Goal: Transaction & Acquisition: Purchase product/service

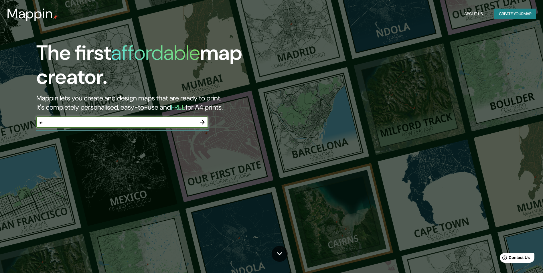
type input "r"
type input "dominican republic"
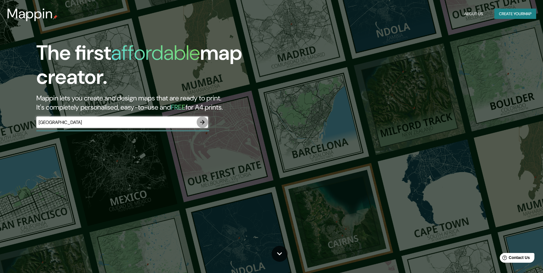
click at [204, 121] on icon "button" at bounding box center [202, 122] width 7 height 7
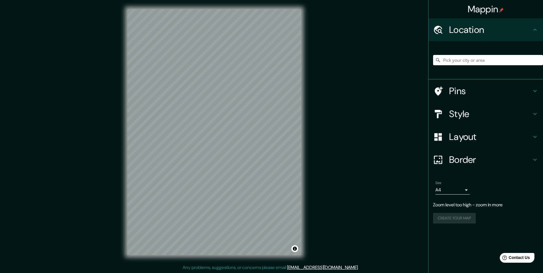
click at [307, 98] on div "© Mapbox © OpenStreetMap Improve this map" at bounding box center [214, 132] width 192 height 264
click at [470, 115] on h4 "Style" at bounding box center [490, 113] width 83 height 11
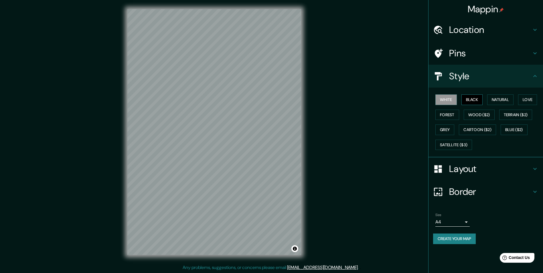
click at [474, 97] on button "Black" at bounding box center [472, 100] width 21 height 11
click at [502, 101] on button "Natural" at bounding box center [501, 100] width 26 height 11
click at [475, 101] on button "Black" at bounding box center [472, 100] width 21 height 11
click at [535, 102] on button "Love" at bounding box center [527, 100] width 19 height 11
click at [452, 112] on button "Forest" at bounding box center [448, 115] width 24 height 11
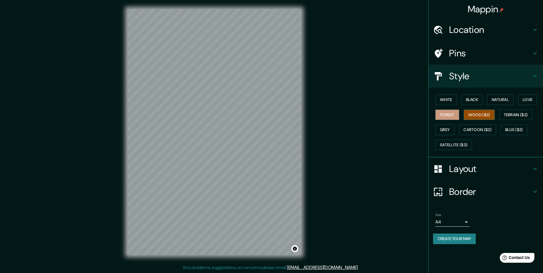
click at [477, 115] on button "Wood ($2)" at bounding box center [479, 115] width 31 height 11
click at [447, 130] on button "Grey" at bounding box center [445, 130] width 19 height 11
click at [480, 132] on button "Cartoon ($2)" at bounding box center [477, 130] width 37 height 11
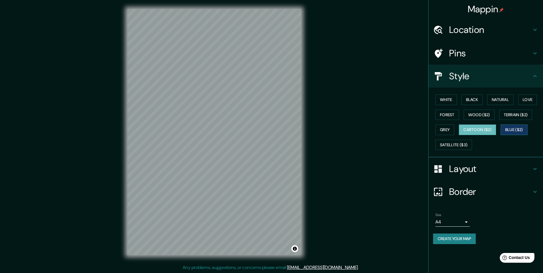
click at [513, 126] on button "Blue ($2)" at bounding box center [514, 130] width 27 height 11
click at [486, 129] on button "Cartoon ($2)" at bounding box center [477, 130] width 37 height 11
click at [457, 129] on div "White Black Natural Love Forest Wood ($2) Terrain ($2) Grey Cartoon ($2) Blue (…" at bounding box center [488, 122] width 110 height 60
click at [449, 129] on button "Grey" at bounding box center [445, 130] width 19 height 11
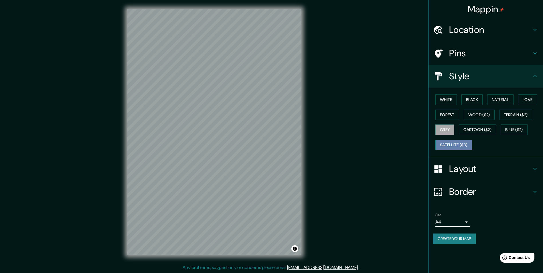
click at [460, 144] on button "Satellite ($3)" at bounding box center [454, 145] width 37 height 11
click at [450, 132] on button "Grey" at bounding box center [445, 130] width 19 height 11
click at [234, 155] on div at bounding box center [233, 156] width 5 height 5
click at [241, 159] on div at bounding box center [240, 158] width 5 height 5
click at [241, 153] on div at bounding box center [240, 152] width 5 height 5
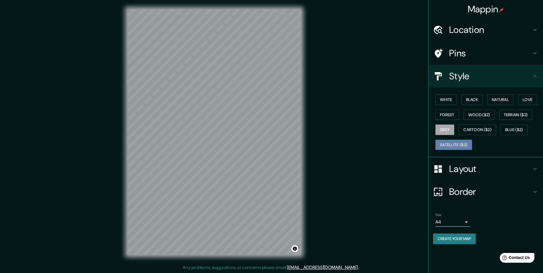
click at [454, 146] on button "Satellite ($3)" at bounding box center [454, 145] width 37 height 11
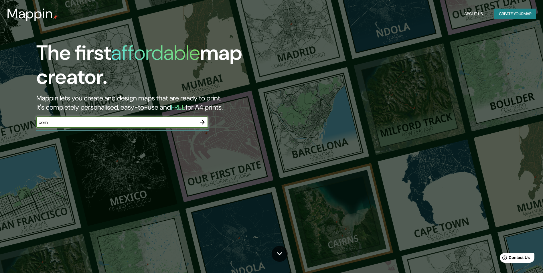
type input "dom"
click at [204, 124] on icon "button" at bounding box center [202, 122] width 7 height 7
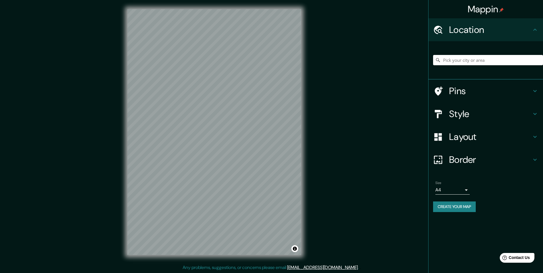
click at [473, 162] on h4 "Border" at bounding box center [490, 159] width 83 height 11
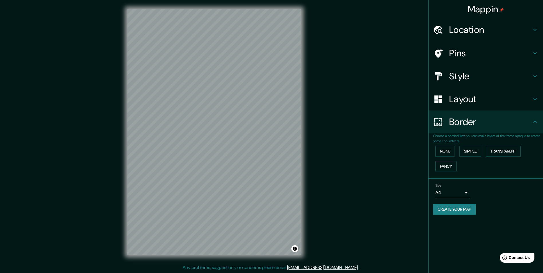
click at [472, 78] on h4 "Style" at bounding box center [490, 75] width 83 height 11
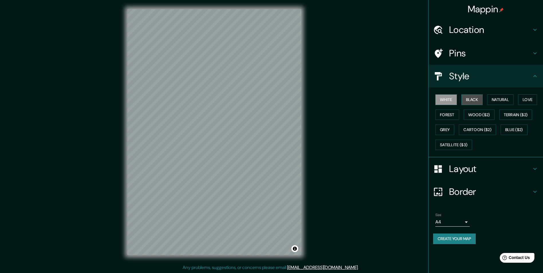
click at [471, 96] on button "Black" at bounding box center [472, 100] width 21 height 11
click at [505, 98] on button "Natural" at bounding box center [501, 100] width 26 height 11
click at [527, 99] on button "Love" at bounding box center [527, 100] width 19 height 11
click at [459, 147] on button "Satellite ($3)" at bounding box center [454, 145] width 37 height 11
click at [440, 100] on button "White" at bounding box center [446, 100] width 21 height 11
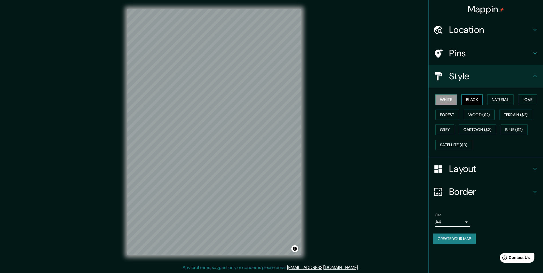
click at [475, 99] on button "Black" at bounding box center [472, 100] width 21 height 11
click at [502, 98] on button "Natural" at bounding box center [501, 100] width 26 height 11
click at [525, 97] on button "Love" at bounding box center [527, 100] width 19 height 11
click at [462, 100] on div "White Black Natural Love Forest Wood ($2) Terrain ($2) Grey Cartoon ($2) Blue (…" at bounding box center [488, 122] width 110 height 60
click at [470, 100] on button "Black" at bounding box center [472, 100] width 21 height 11
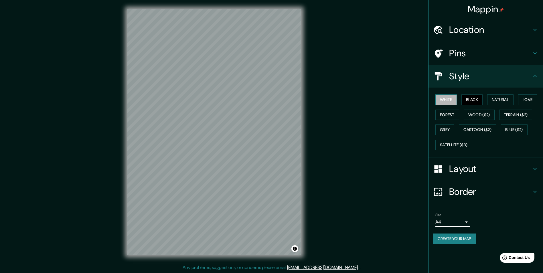
click at [453, 101] on button "White" at bounding box center [446, 100] width 21 height 11
click at [479, 100] on button "Black" at bounding box center [472, 100] width 21 height 11
click at [450, 98] on button "White" at bounding box center [446, 100] width 21 height 11
click at [461, 99] on div "White Black Natural Love Forest Wood ($2) Terrain ($2) Grey Cartoon ($2) Blue (…" at bounding box center [488, 122] width 110 height 60
click at [468, 102] on button "Black" at bounding box center [472, 100] width 21 height 11
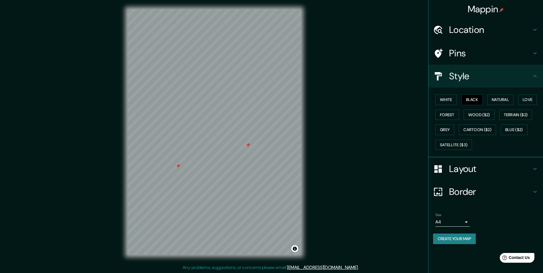
click at [180, 168] on div at bounding box center [178, 166] width 5 height 5
click at [300, 132] on div at bounding box center [299, 131] width 5 height 5
click at [500, 102] on button "Natural" at bounding box center [501, 100] width 26 height 11
click at [450, 97] on button "White" at bounding box center [446, 100] width 21 height 11
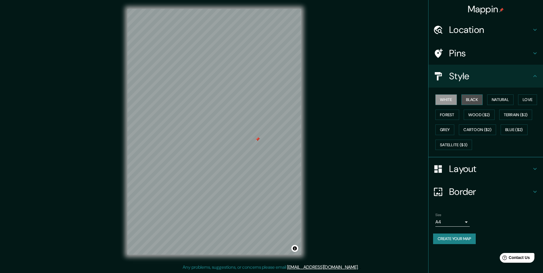
click at [468, 97] on button "Black" at bounding box center [472, 100] width 21 height 11
click at [446, 115] on button "Forest" at bounding box center [448, 115] width 24 height 11
click at [463, 104] on button "Black" at bounding box center [472, 100] width 21 height 11
click at [477, 101] on button "Black" at bounding box center [472, 100] width 21 height 11
click at [504, 101] on button "Natural" at bounding box center [501, 100] width 26 height 11
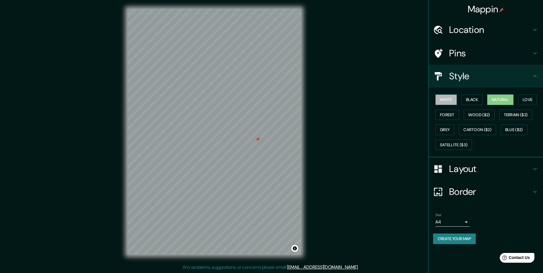
click at [451, 99] on button "White" at bounding box center [446, 100] width 21 height 11
click at [468, 100] on button "Black" at bounding box center [472, 100] width 21 height 11
click at [446, 98] on button "White" at bounding box center [446, 100] width 21 height 11
click at [510, 98] on button "Natural" at bounding box center [501, 100] width 26 height 11
click at [518, 99] on div "White Black Natural Love Forest Wood ($2) Terrain ($2) Grey Cartoon ($2) Blue (…" at bounding box center [488, 122] width 110 height 60
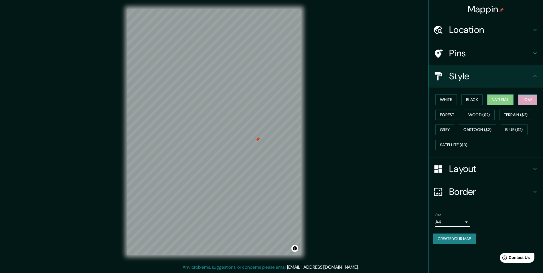
click at [526, 100] on button "Love" at bounding box center [527, 100] width 19 height 11
click at [445, 98] on button "White" at bounding box center [446, 100] width 21 height 11
click at [451, 113] on button "Forest" at bounding box center [448, 115] width 24 height 11
click at [450, 107] on div "White Black Natural Love Forest Wood ($2) Terrain ($2) Grey Cartoon ($2) Blue (…" at bounding box center [488, 122] width 110 height 60
click at [449, 105] on div "White Black Natural Love Forest Wood ($2) Terrain ($2) Grey Cartoon ($2) Blue (…" at bounding box center [488, 122] width 110 height 60
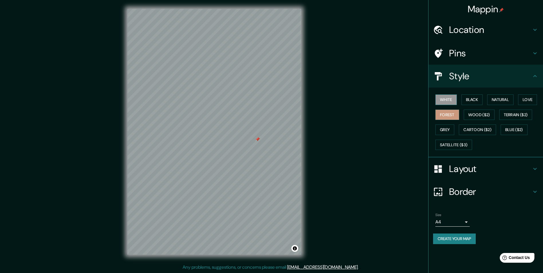
click at [448, 102] on button "White" at bounding box center [446, 100] width 21 height 11
click at [480, 101] on button "Black" at bounding box center [472, 100] width 21 height 11
click at [496, 100] on button "Natural" at bounding box center [501, 100] width 26 height 11
click at [472, 100] on button "Black" at bounding box center [472, 100] width 21 height 11
